Goal: Task Accomplishment & Management: Complete application form

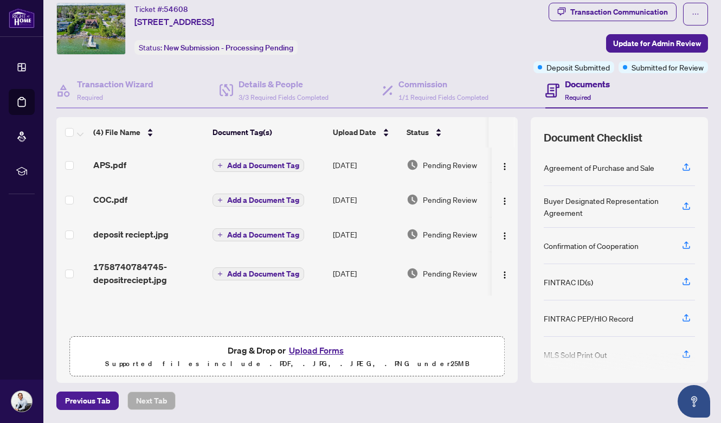
scroll to position [31, 0]
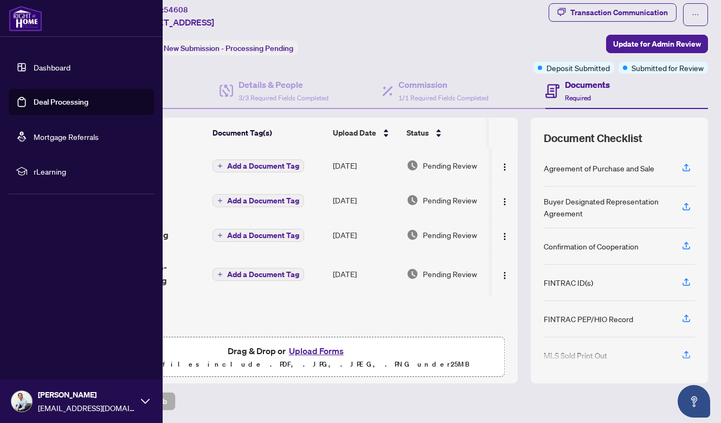
click at [34, 62] on link "Dashboard" at bounding box center [52, 67] width 37 height 10
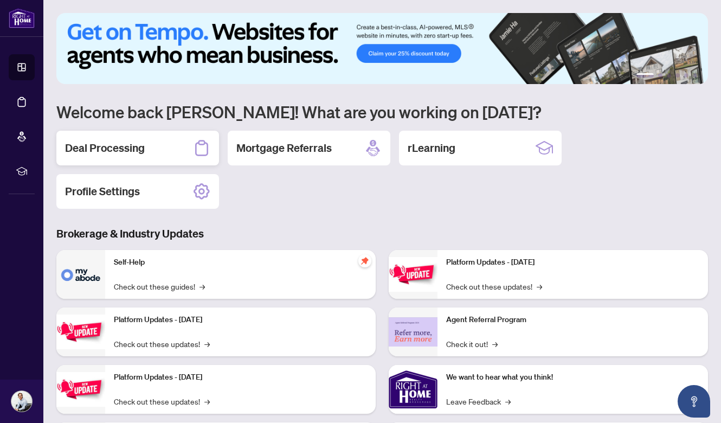
click at [106, 146] on h2 "Deal Processing" at bounding box center [105, 147] width 80 height 15
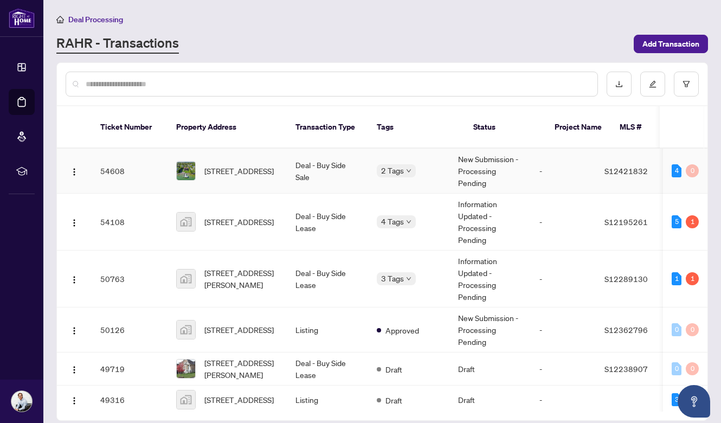
click at [252, 165] on span "[STREET_ADDRESS]" at bounding box center [238, 171] width 69 height 12
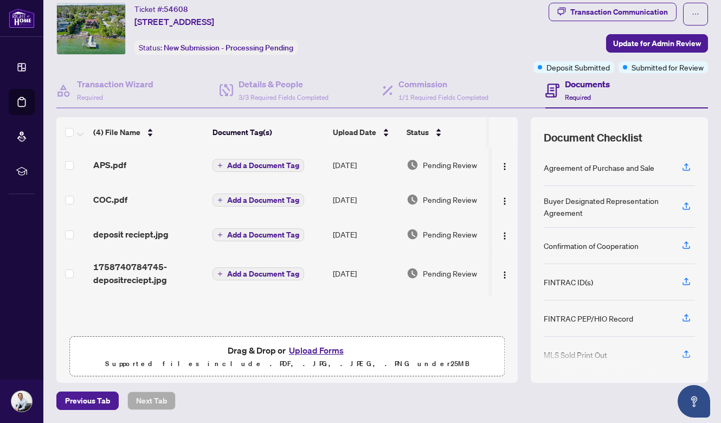
scroll to position [31, 0]
click at [327, 350] on button "Upload Forms" at bounding box center [316, 351] width 61 height 14
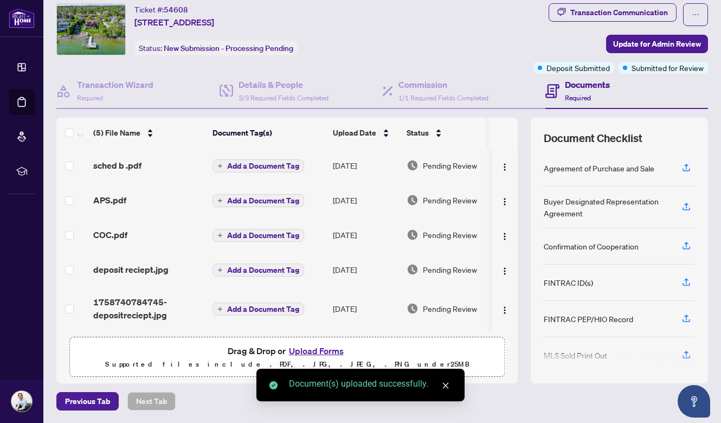
click at [445, 384] on icon "close" at bounding box center [446, 386] width 8 height 8
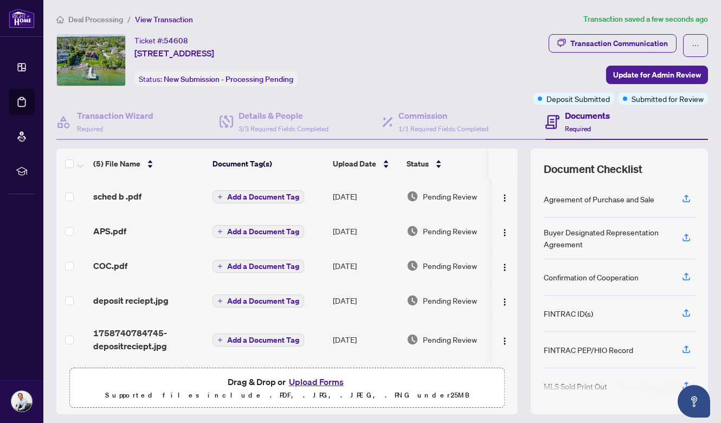
scroll to position [0, 0]
click at [647, 71] on span "Update for Admin Review" at bounding box center [657, 74] width 88 height 17
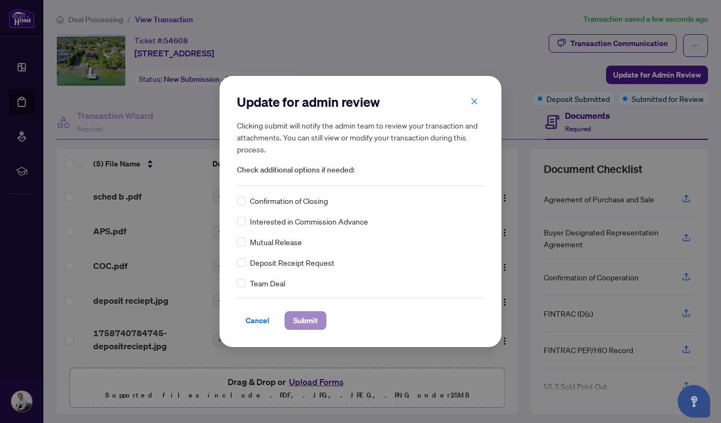
click at [302, 325] on span "Submit" at bounding box center [305, 320] width 24 height 17
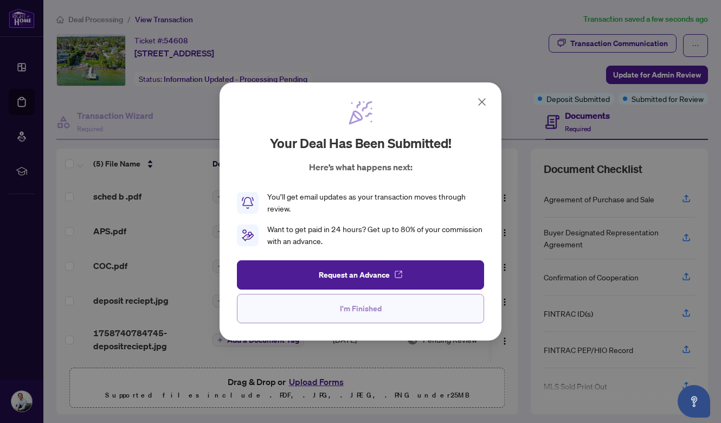
click at [386, 304] on button "I'm Finished" at bounding box center [360, 308] width 247 height 29
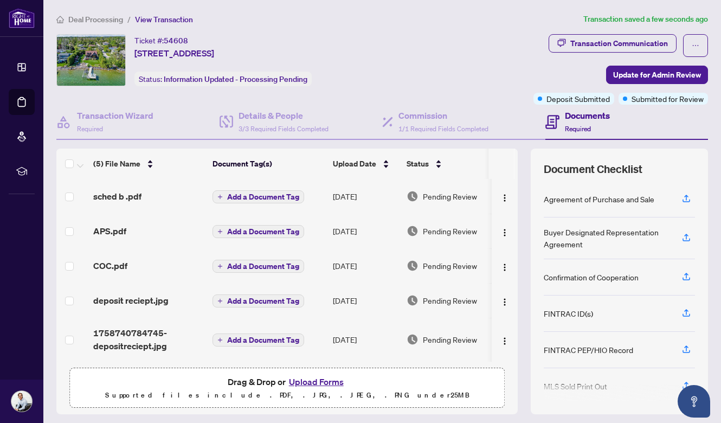
click at [337, 382] on button "Upload Forms" at bounding box center [316, 382] width 61 height 14
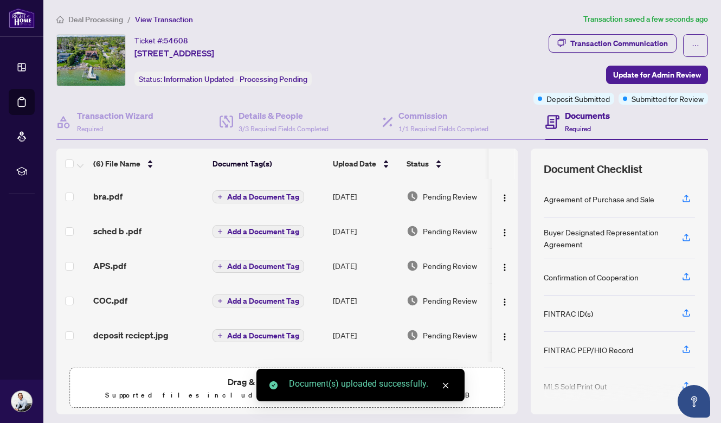
click at [448, 384] on icon "close" at bounding box center [446, 386] width 8 height 8
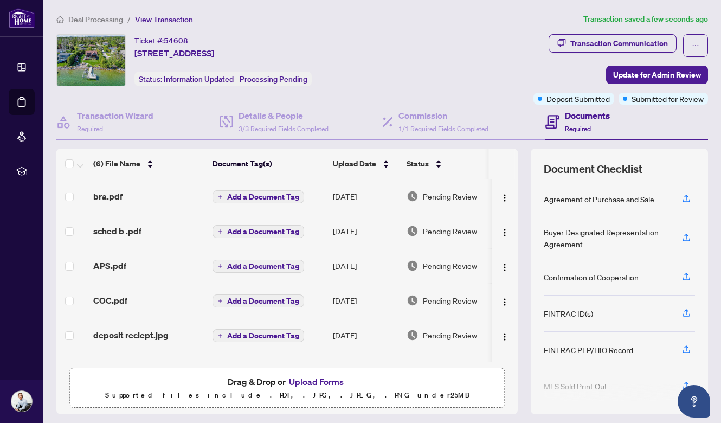
click at [338, 384] on button "Upload Forms" at bounding box center [316, 382] width 61 height 14
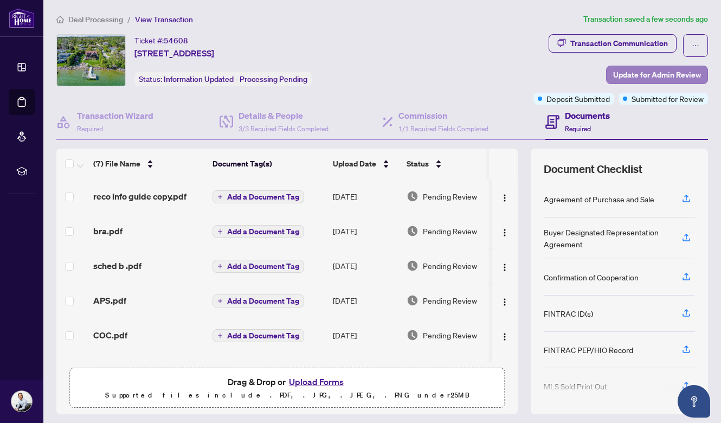
click at [653, 73] on span "Update for Admin Review" at bounding box center [657, 74] width 88 height 17
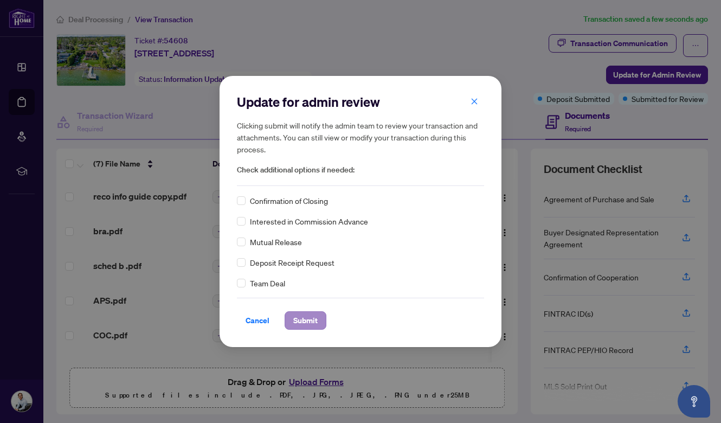
click at [313, 313] on span "Submit" at bounding box center [305, 320] width 24 height 17
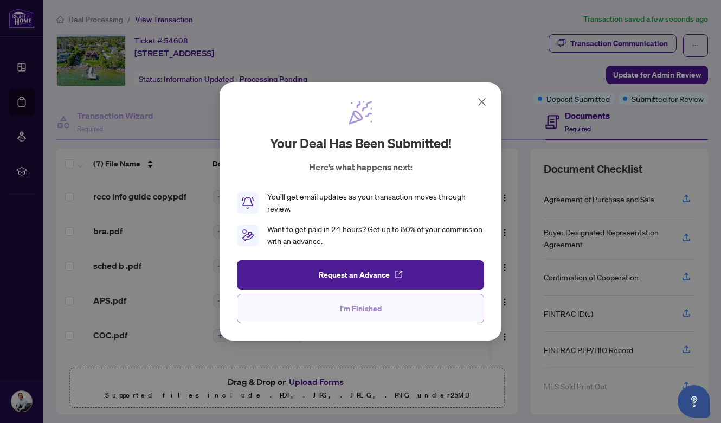
click at [323, 310] on button "I'm Finished" at bounding box center [360, 308] width 247 height 29
